Goal: Information Seeking & Learning: Learn about a topic

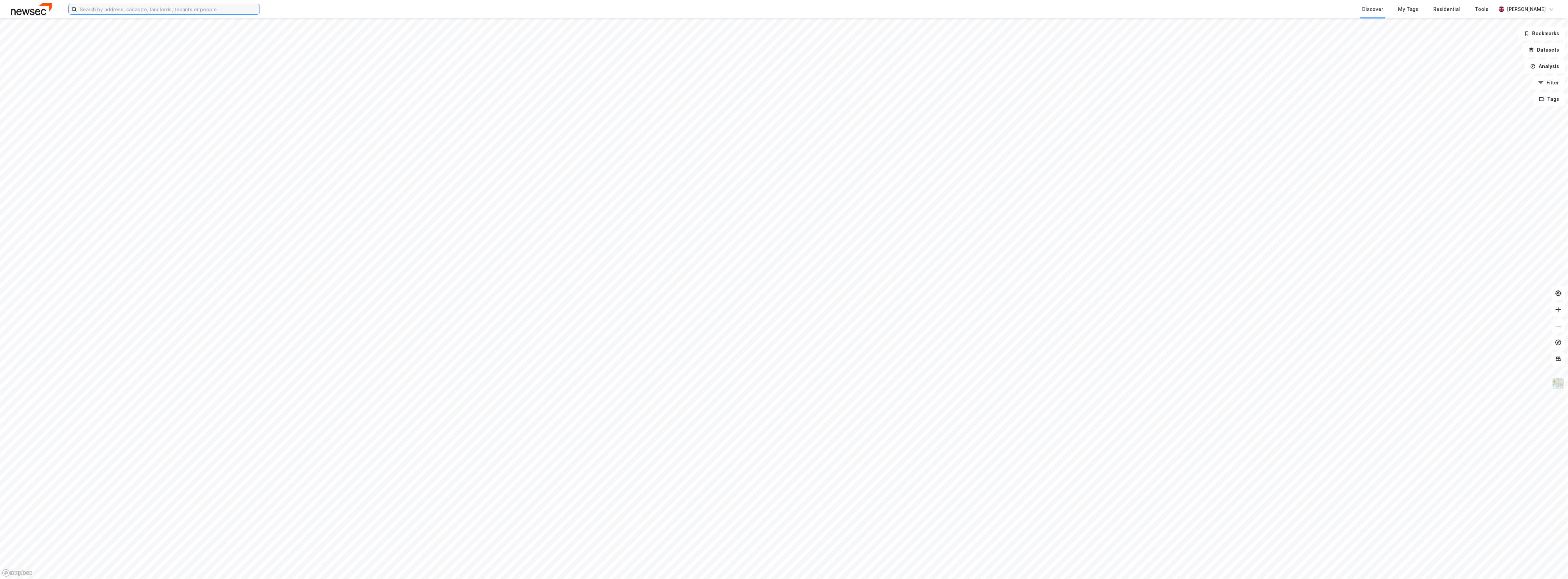
click at [107, 9] on input at bounding box center [168, 9] width 183 height 10
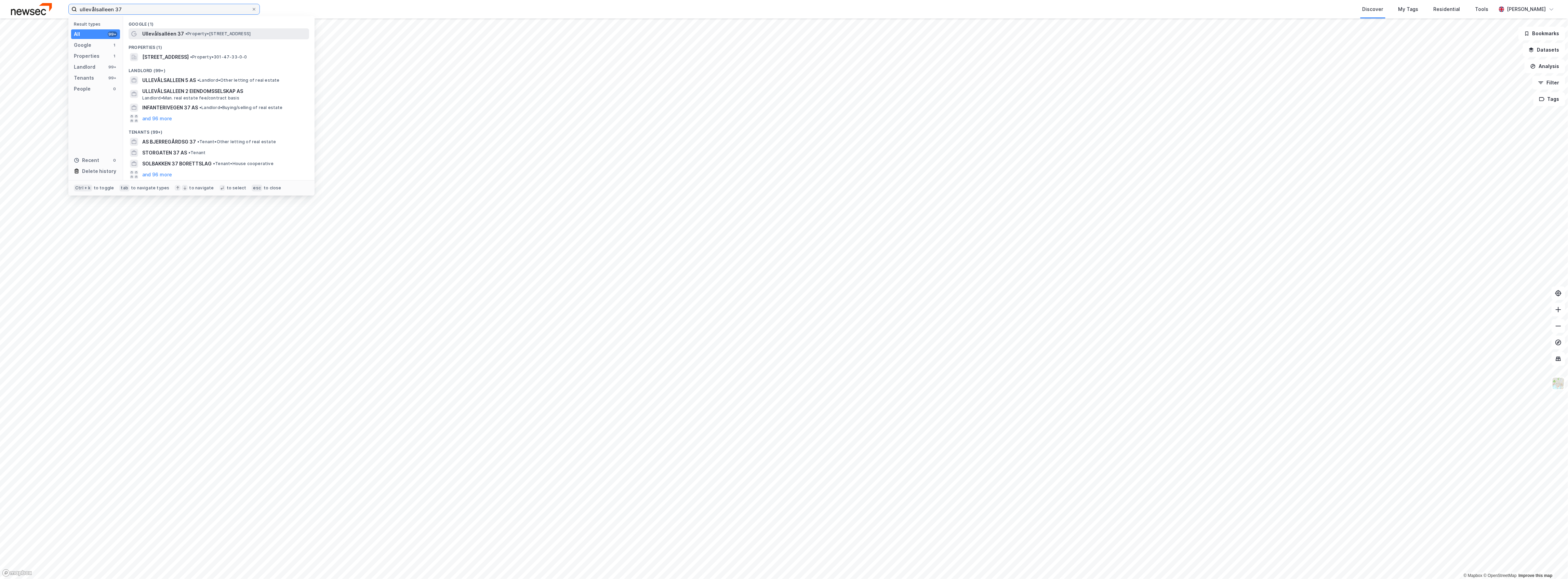
type input "ullevålsalleen 37"
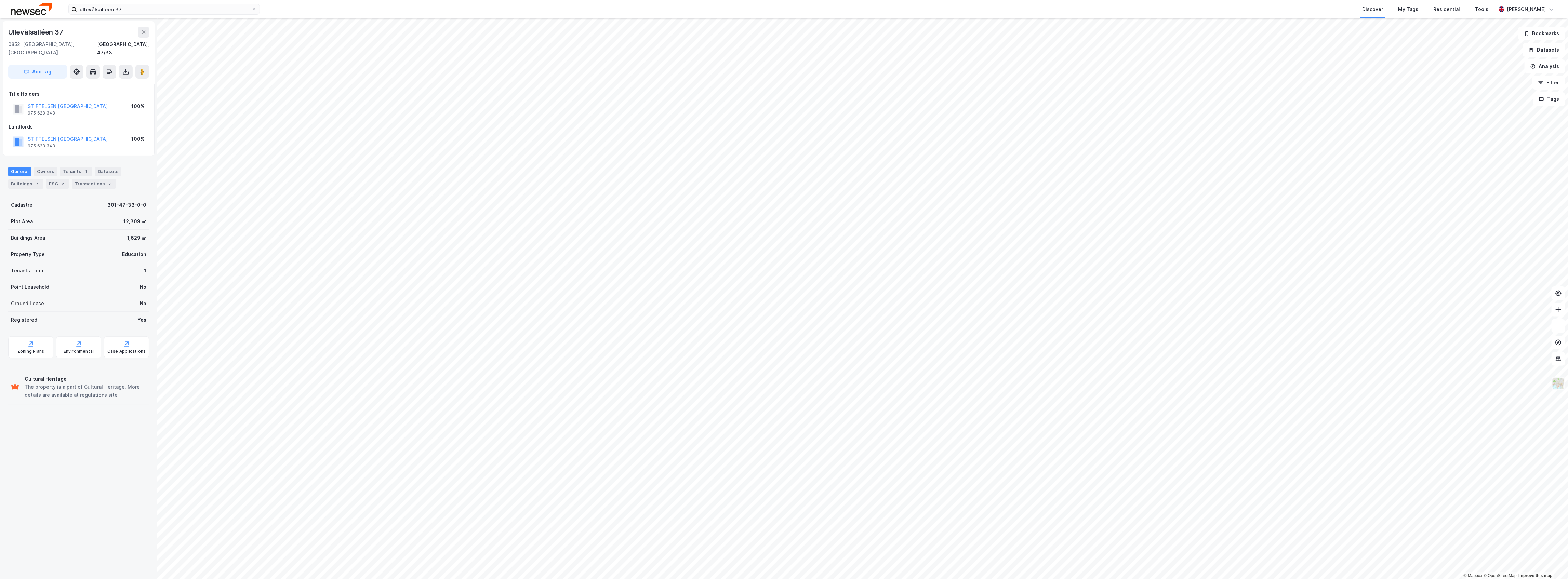
click at [1558, 381] on img at bounding box center [1558, 383] width 13 height 13
click at [1483, 210] on div "Satellite" at bounding box center [1505, 218] width 88 height 19
